Goal: Transaction & Acquisition: Purchase product/service

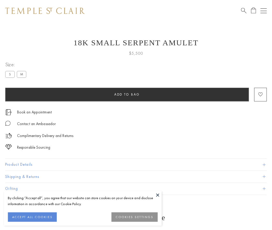
scroll to position [21, 0]
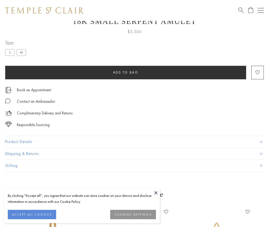
click at [125, 72] on span "Add to bag" at bounding box center [125, 72] width 25 height 4
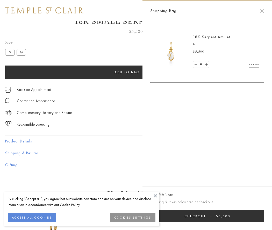
click at [208, 216] on button "Checkout $5,500" at bounding box center [207, 216] width 114 height 12
